Goal: Find specific page/section: Find specific page/section

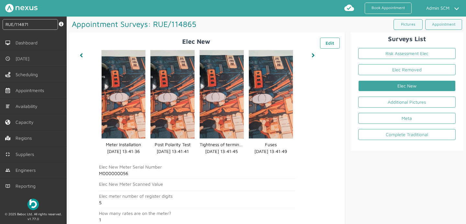
type input "RUE/114871"
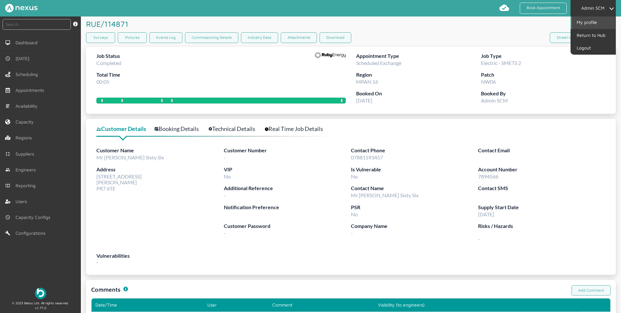
drag, startPoint x: 602, startPoint y: 11, endPoint x: 599, endPoint y: 26, distance: 15.1
click at [602, 11] on li "Admin SCM My profile Return to Hub Logout" at bounding box center [593, 8] width 45 height 16
click at [598, 33] on link "Return to Hub" at bounding box center [594, 35] width 44 height 12
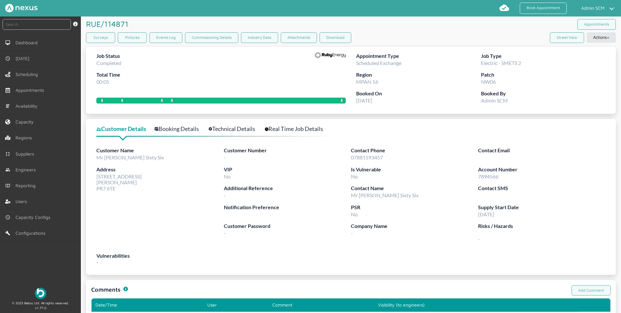
click at [235, 126] on link "Technical Details" at bounding box center [236, 128] width 54 height 9
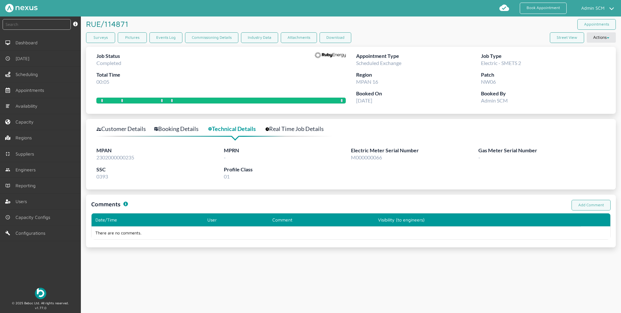
click at [366, 158] on span "M000000066" at bounding box center [366, 157] width 31 height 6
